Goal: Task Accomplishment & Management: Manage account settings

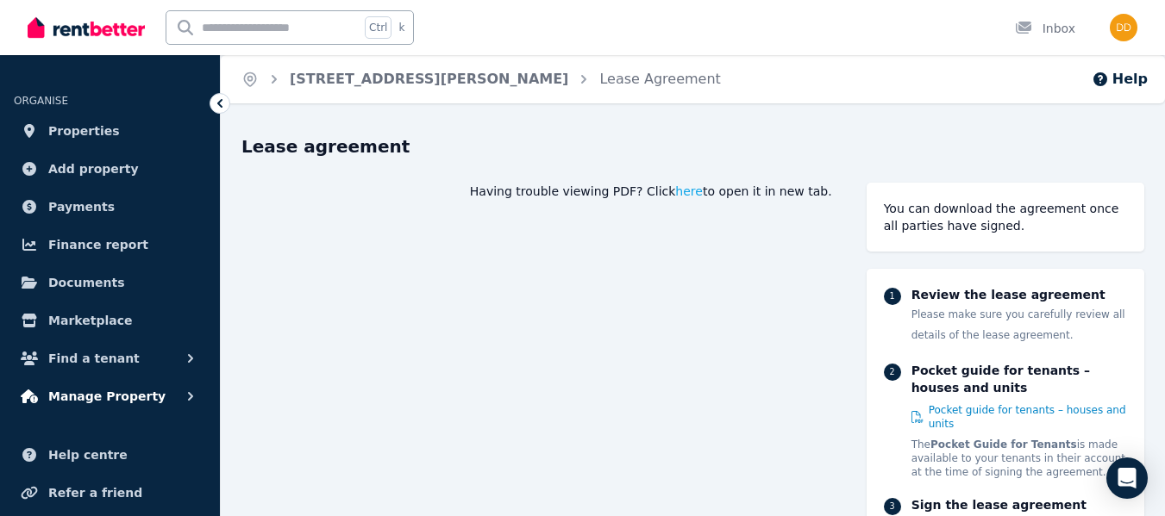
drag, startPoint x: 0, startPoint y: 0, endPoint x: 70, endPoint y: 400, distance: 406.0
click at [70, 400] on span "Manage Property" at bounding box center [106, 396] width 117 height 21
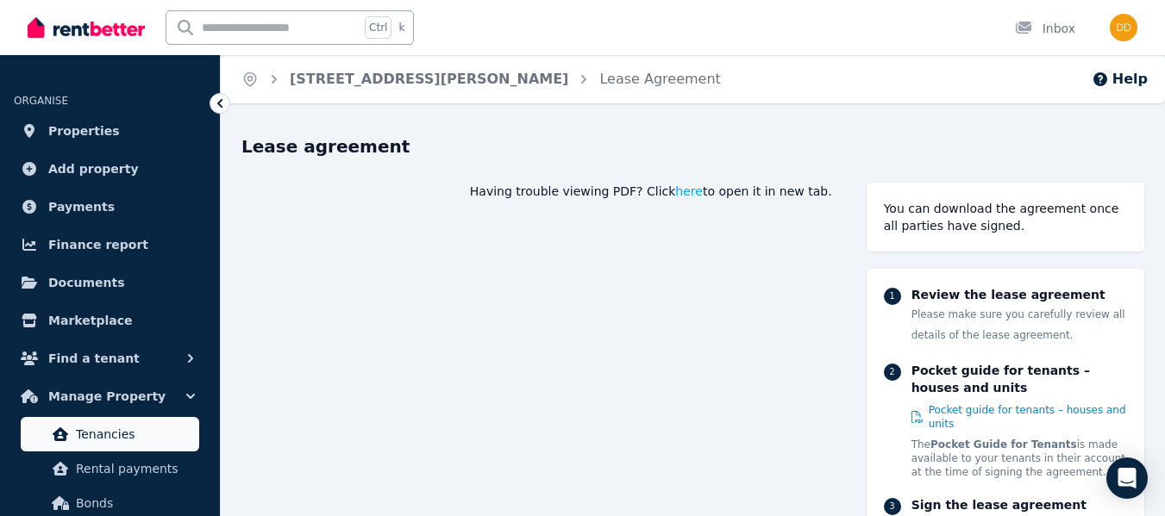
click at [84, 438] on span "Tenancies" at bounding box center [134, 434] width 116 height 21
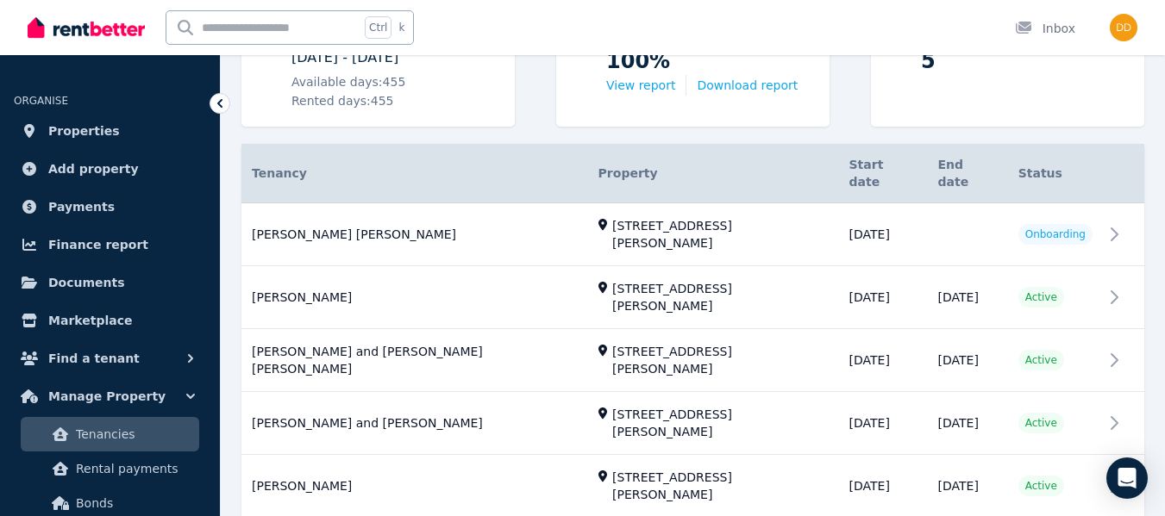
scroll to position [288, 0]
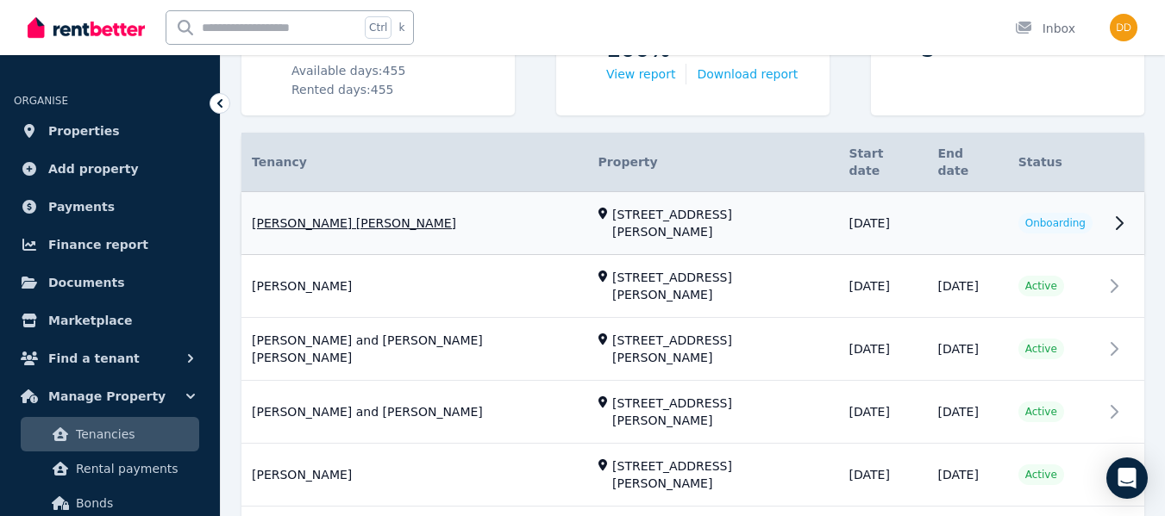
click at [1114, 197] on link "View property details" at bounding box center [692, 223] width 903 height 63
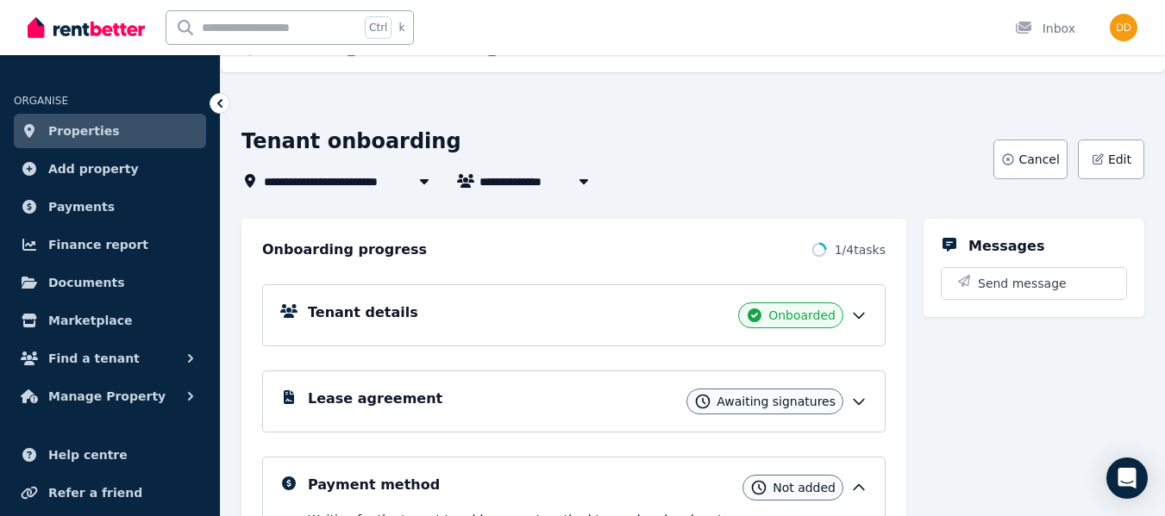
scroll to position [28, 0]
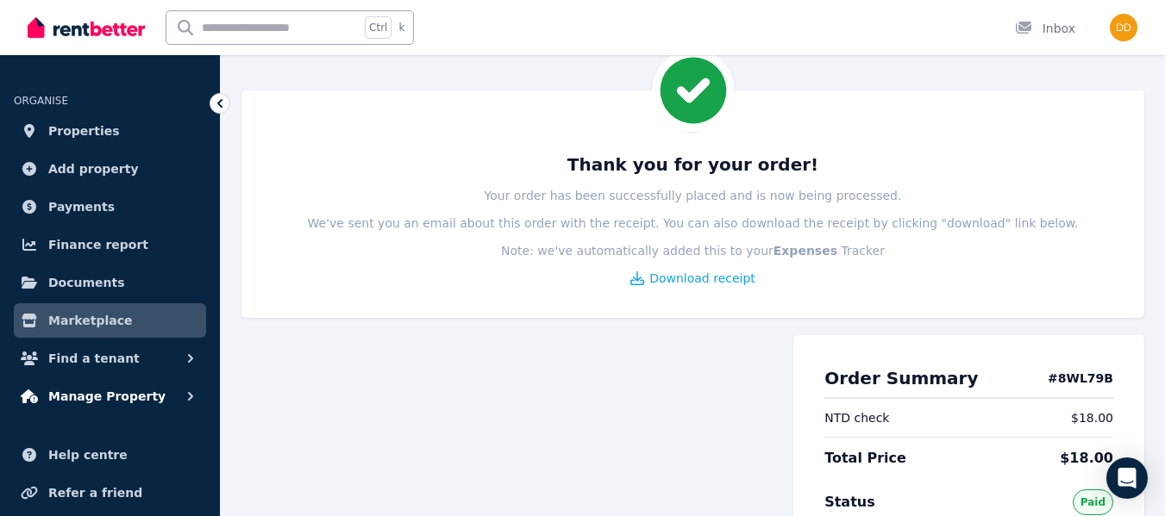
click at [122, 394] on span "Manage Property" at bounding box center [106, 396] width 117 height 21
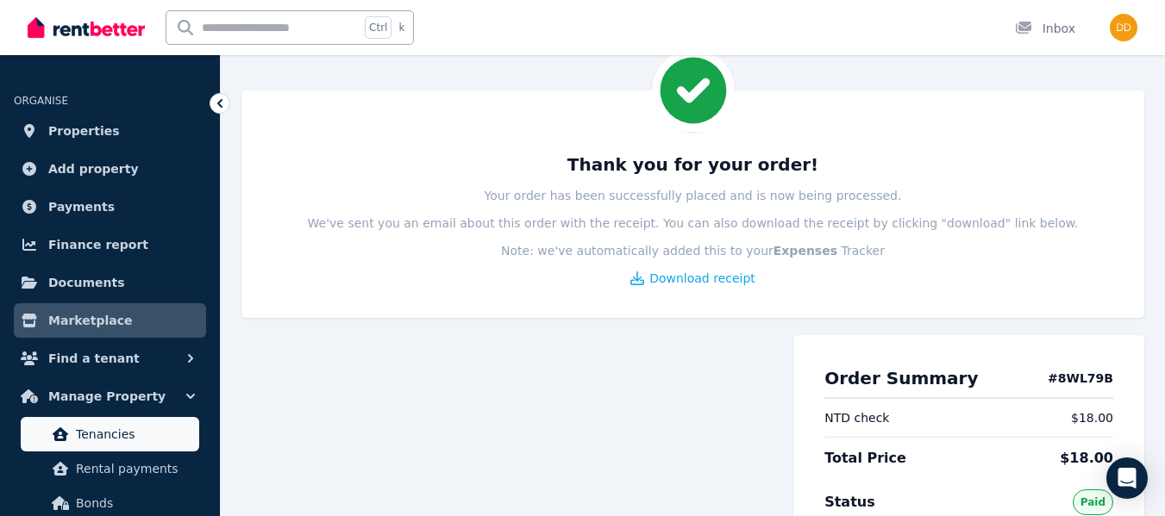
click at [94, 443] on span "Tenancies" at bounding box center [134, 434] width 116 height 21
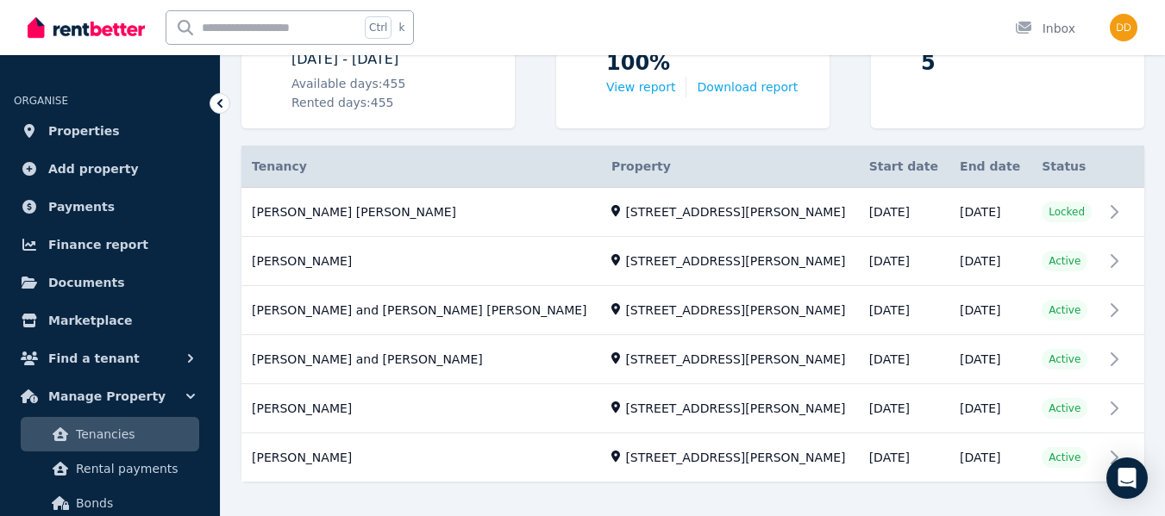
scroll to position [290, 0]
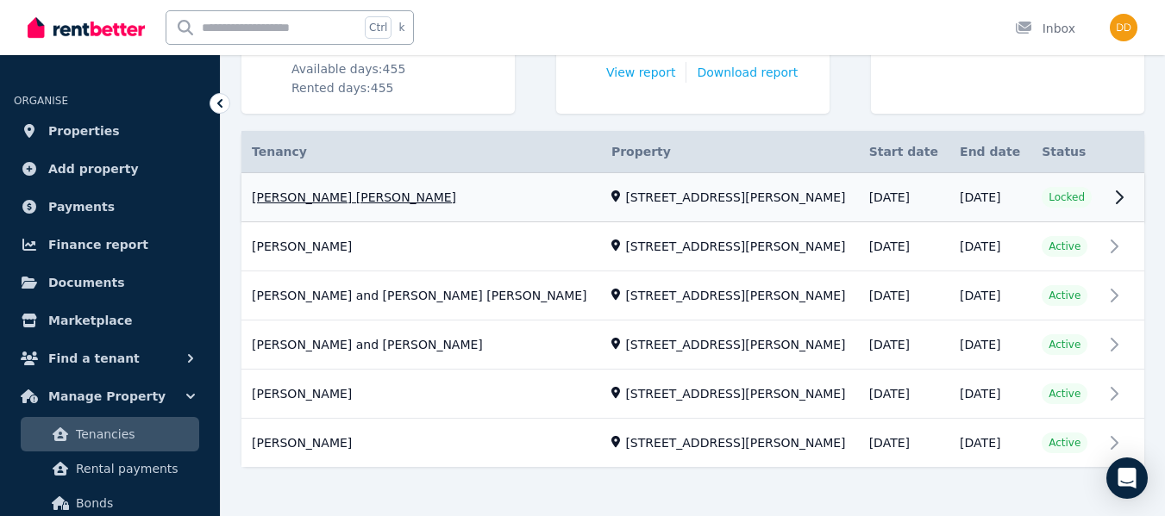
click at [1115, 188] on link "View property details" at bounding box center [692, 197] width 903 height 49
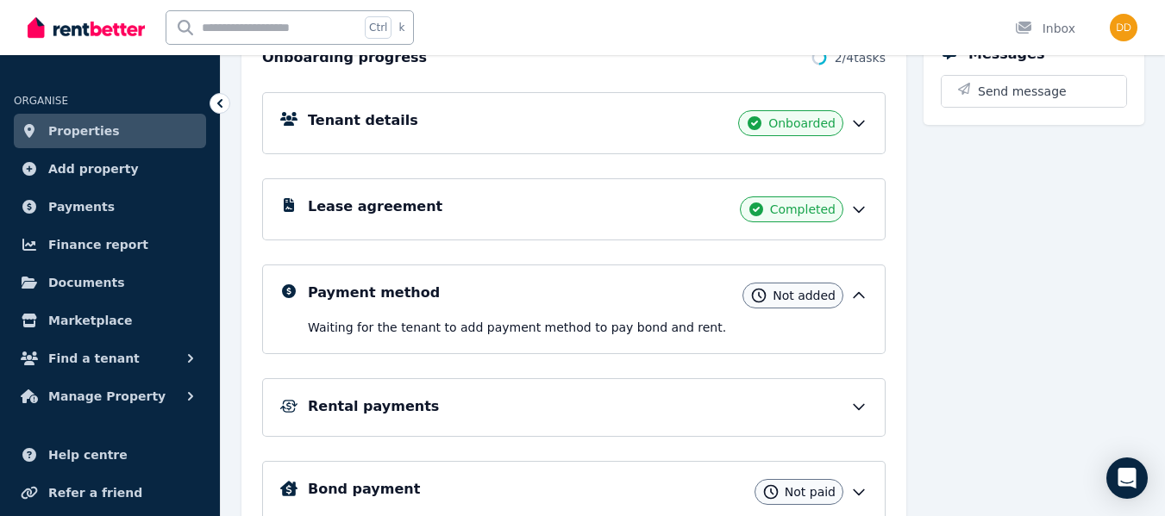
scroll to position [224, 0]
click at [861, 212] on icon at bounding box center [858, 208] width 17 height 17
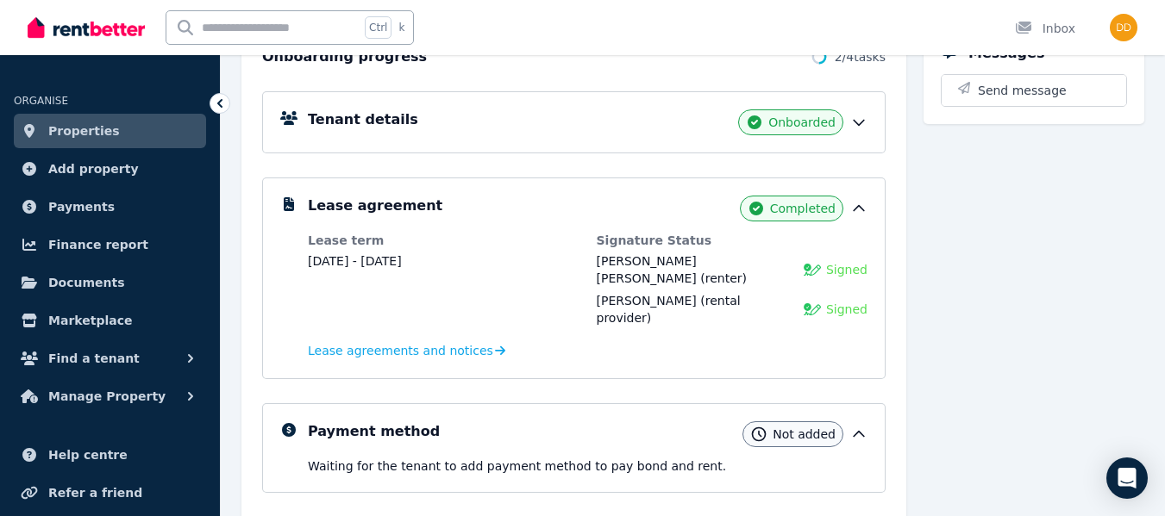
click at [861, 212] on icon at bounding box center [858, 208] width 17 height 17
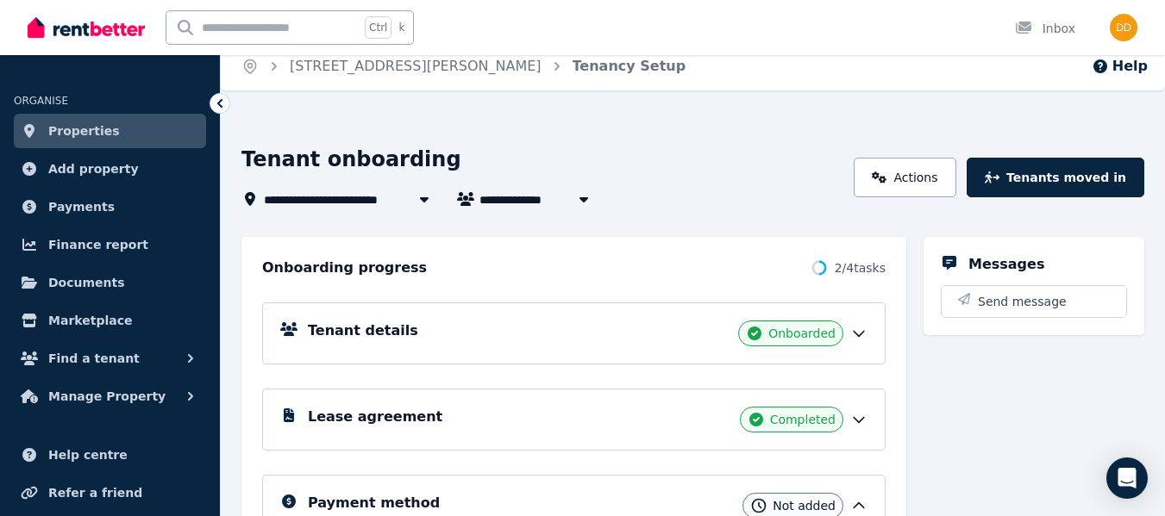
scroll to position [0, 0]
